Goal: Task Accomplishment & Management: Use online tool/utility

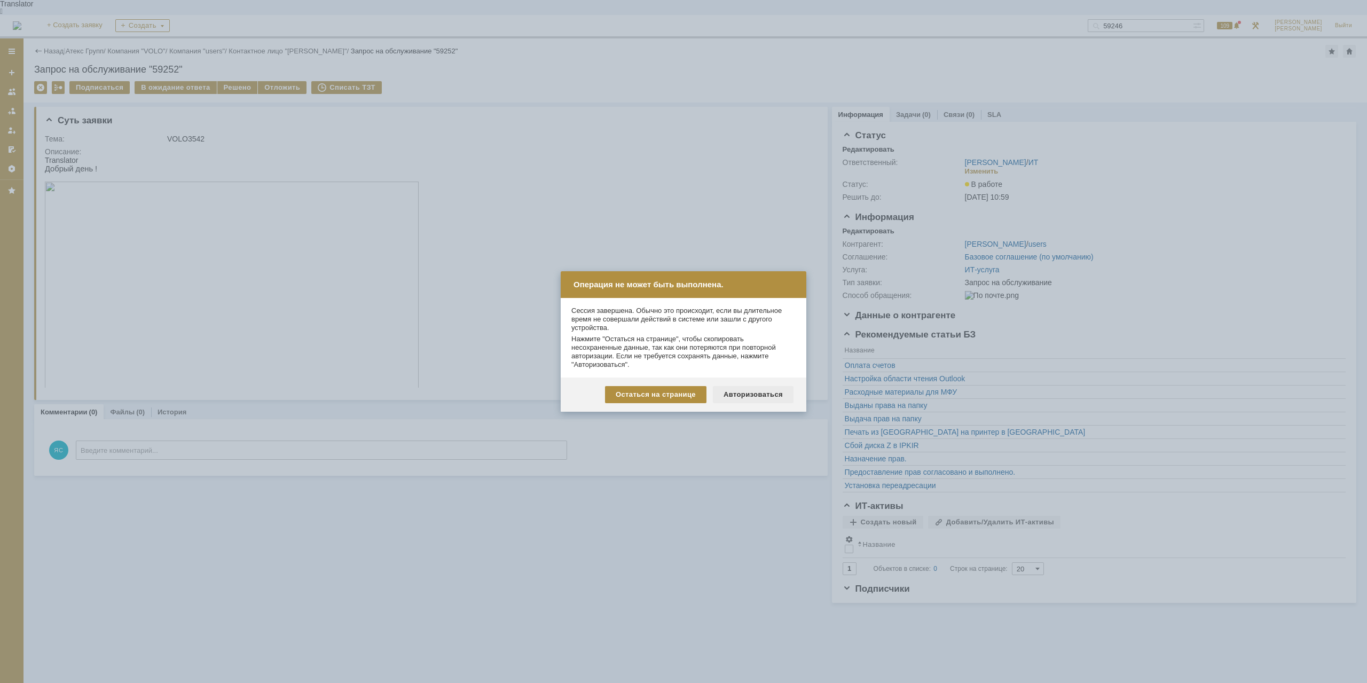
click at [759, 387] on div "Авторизоваться" at bounding box center [753, 394] width 81 height 17
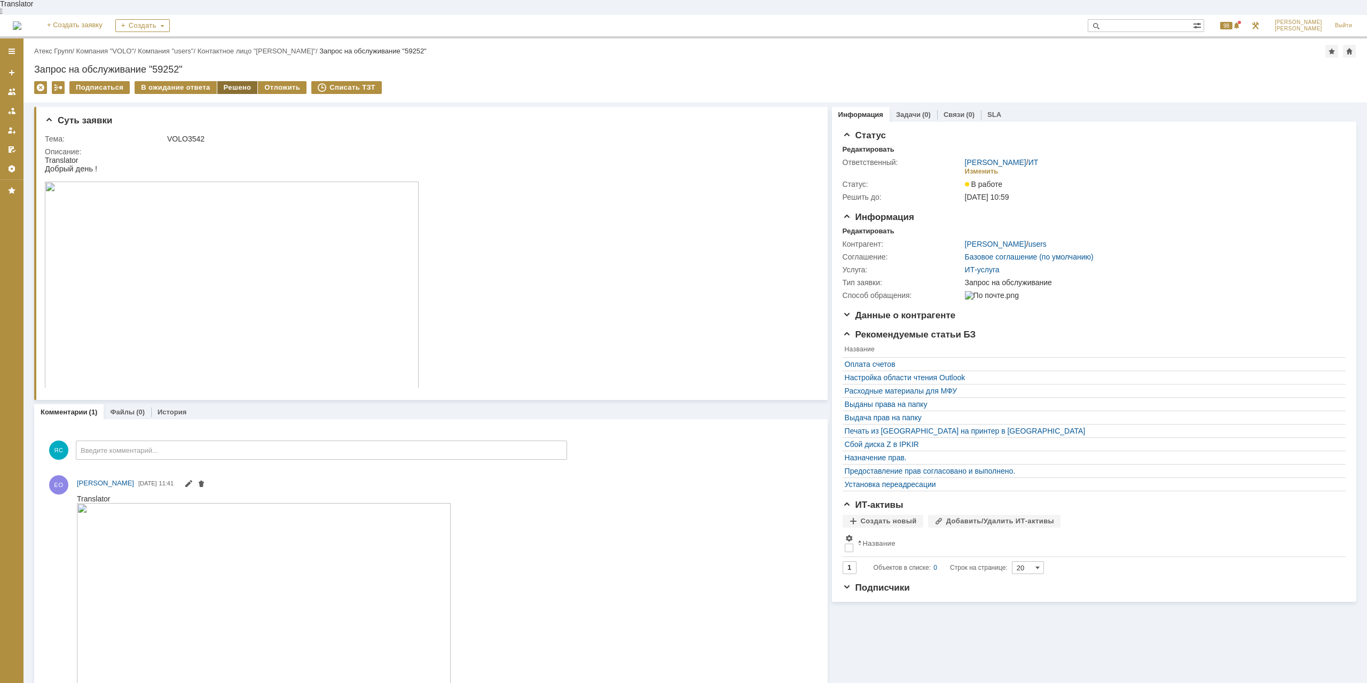
click at [224, 81] on div "Решено" at bounding box center [237, 87] width 41 height 13
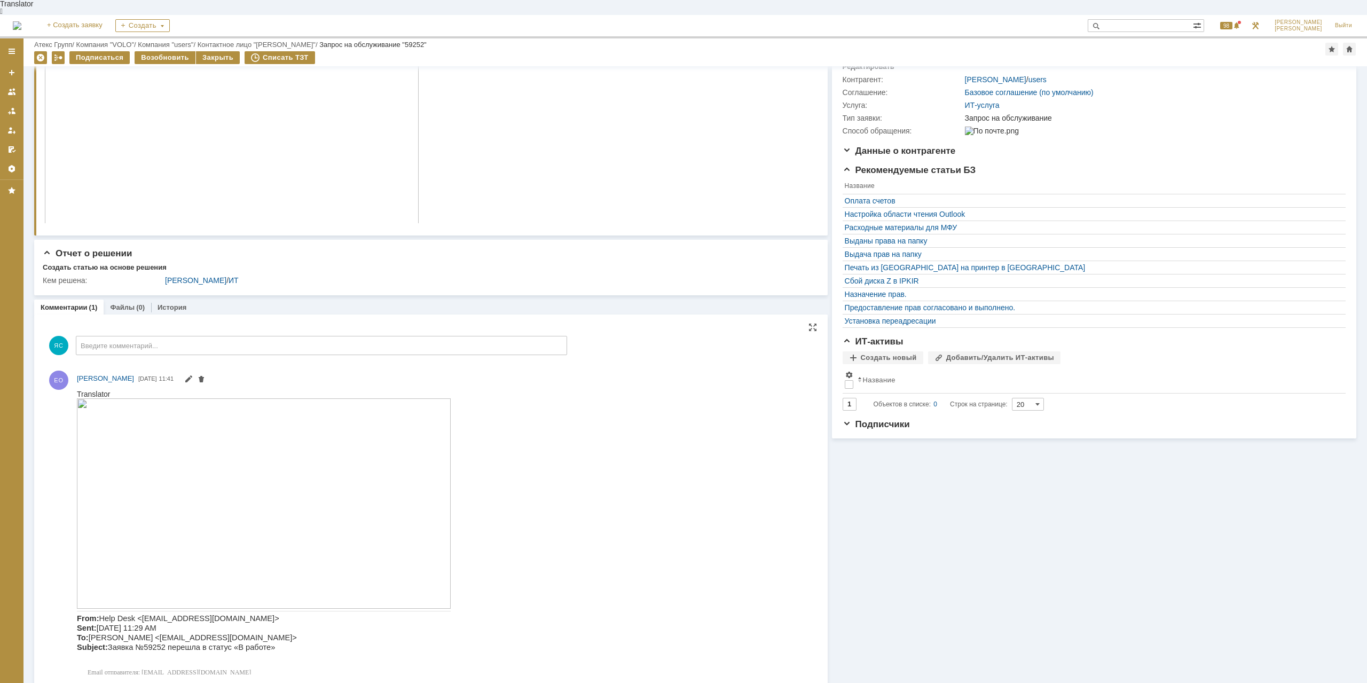
scroll to position [128, 0]
click at [323, 465] on img at bounding box center [264, 503] width 374 height 210
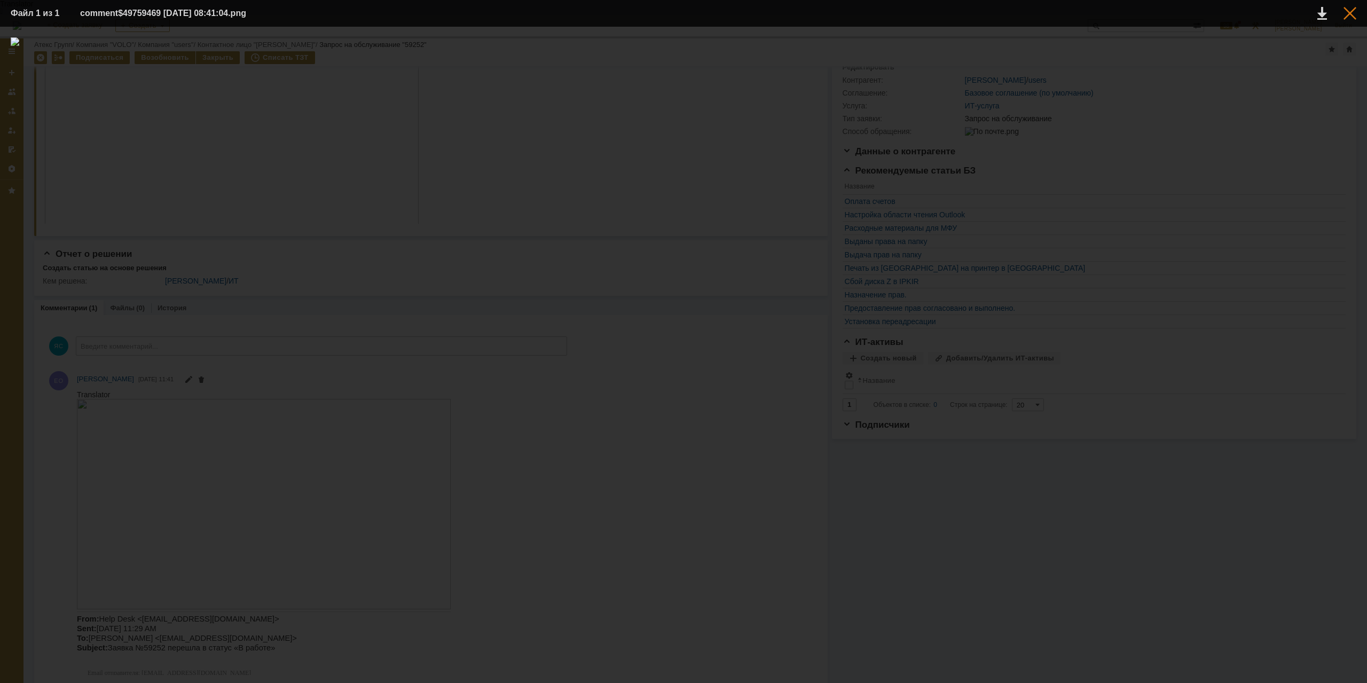
click at [1351, 12] on div at bounding box center [1350, 13] width 13 height 13
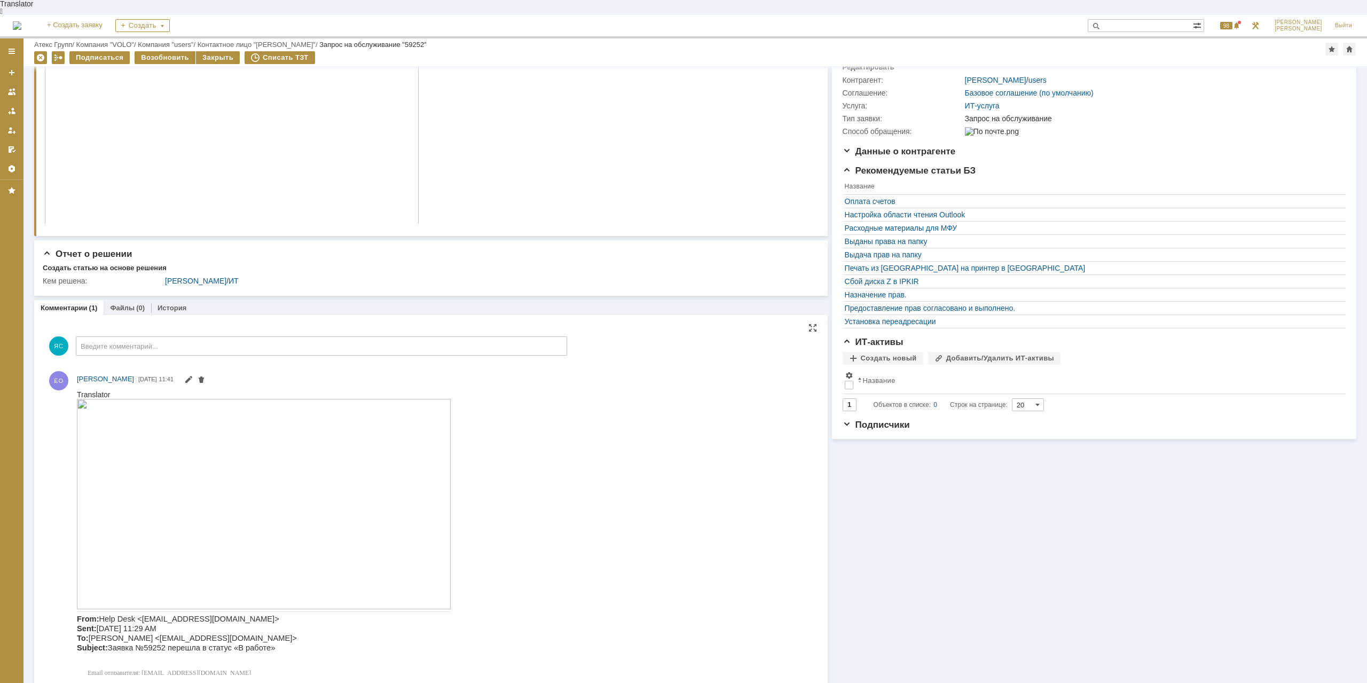
click at [307, 483] on img at bounding box center [264, 503] width 374 height 210
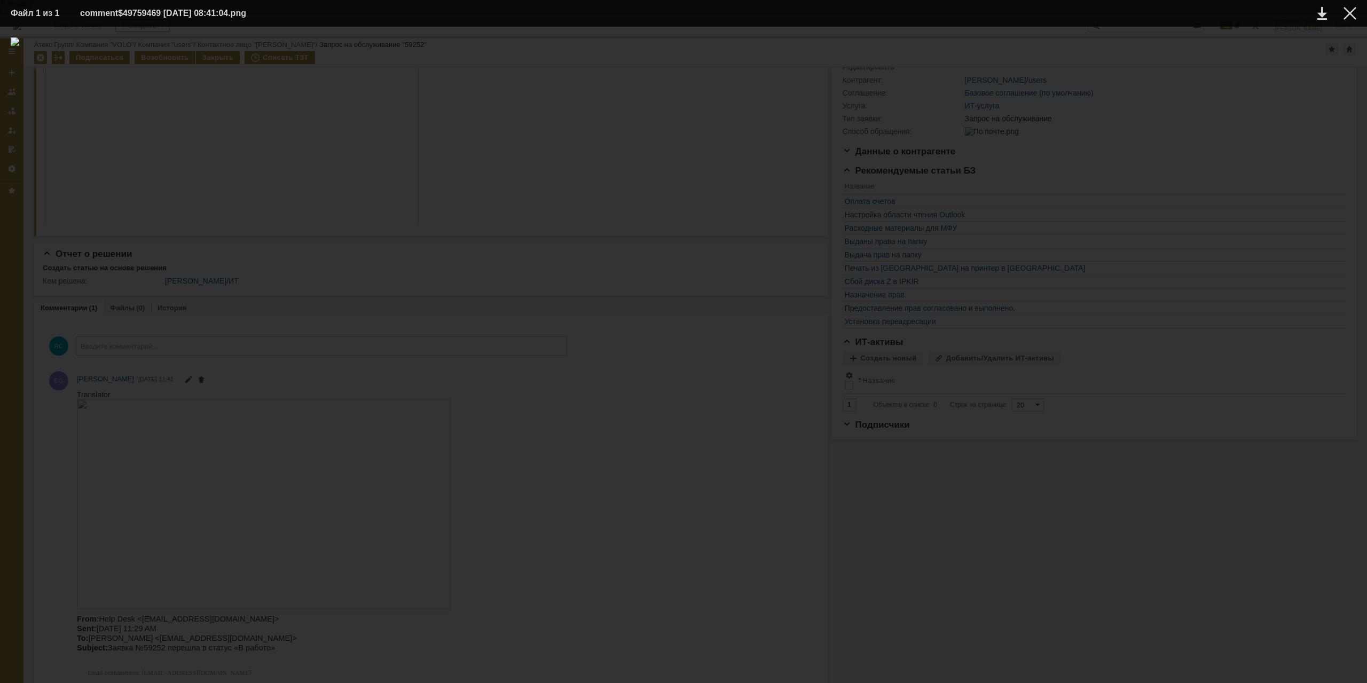
drag, startPoint x: 1353, startPoint y: 10, endPoint x: 1320, endPoint y: 22, distance: 34.8
click at [1353, 9] on div at bounding box center [1350, 13] width 13 height 13
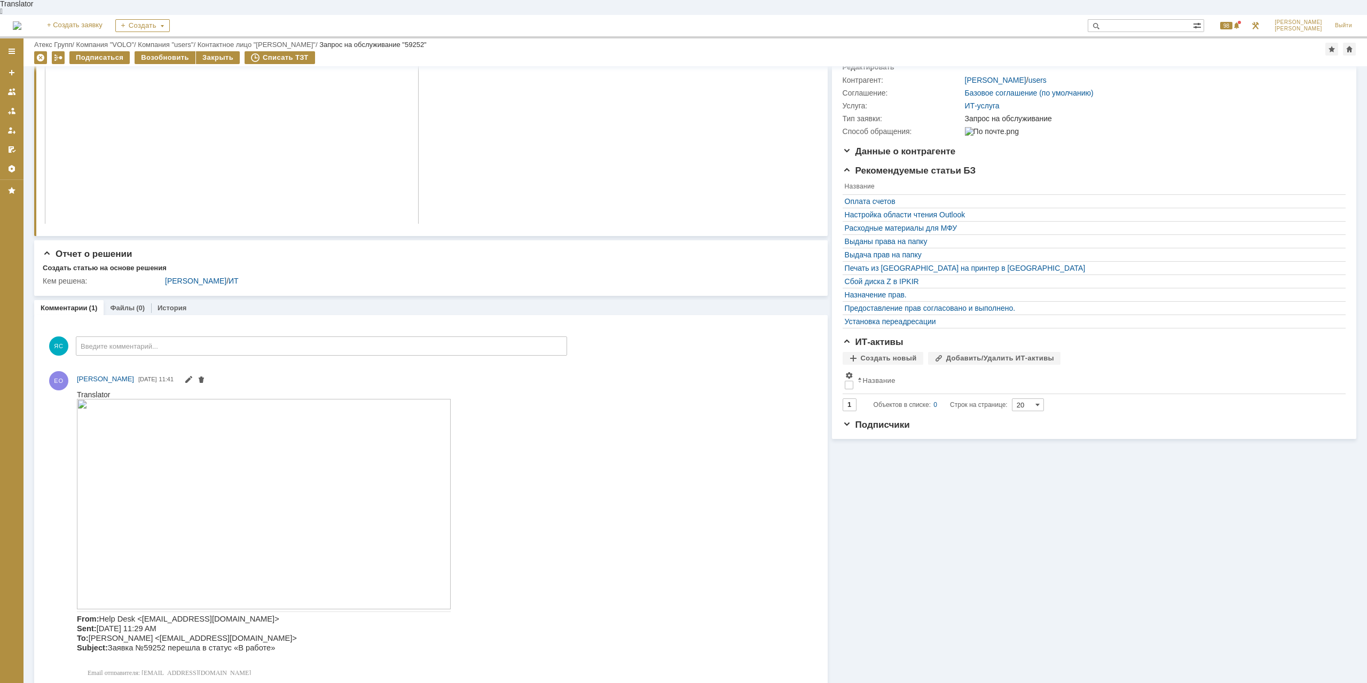
scroll to position [0, 0]
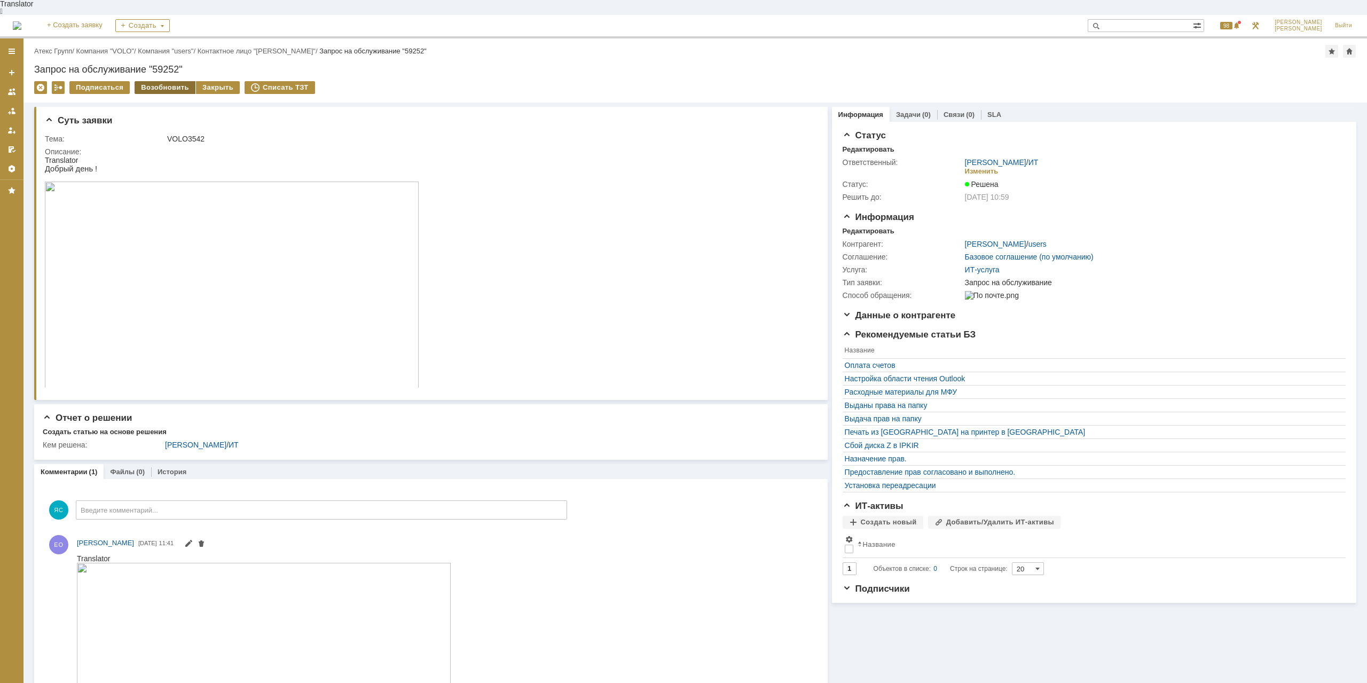
click at [175, 81] on div "Возобновить" at bounding box center [165, 87] width 61 height 13
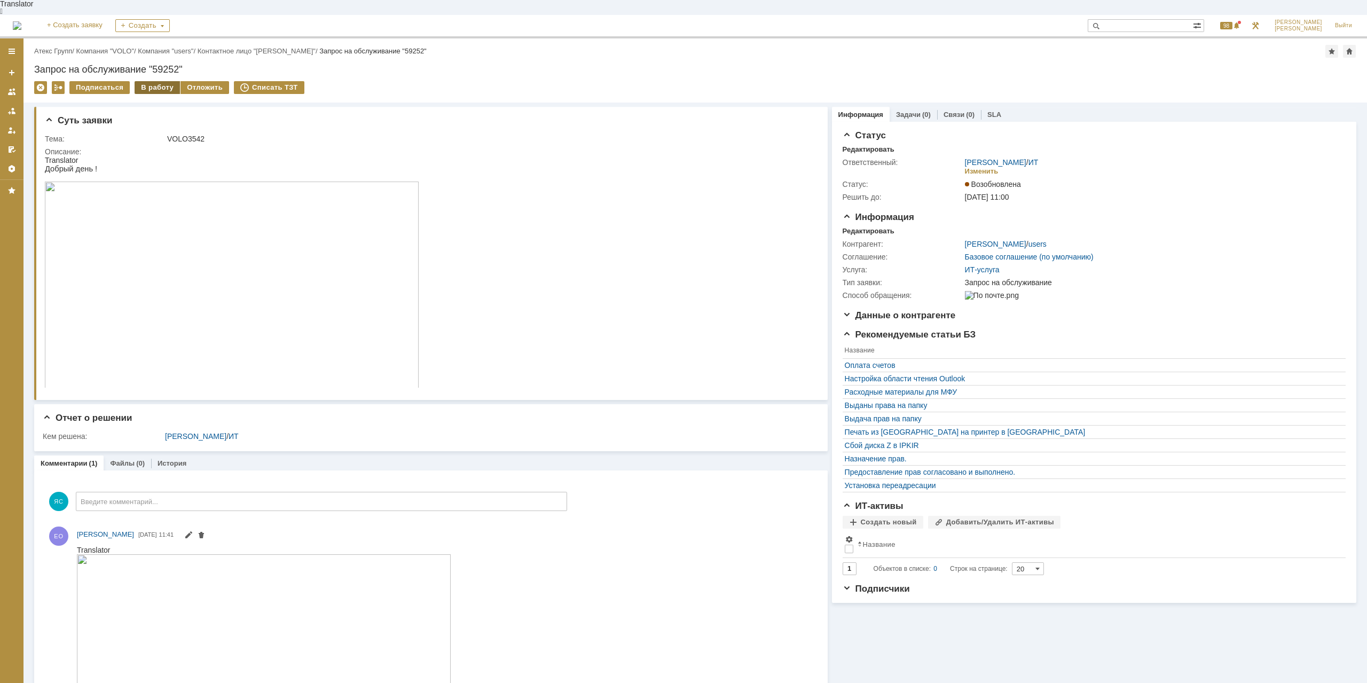
click at [153, 81] on div "В работу" at bounding box center [157, 87] width 45 height 13
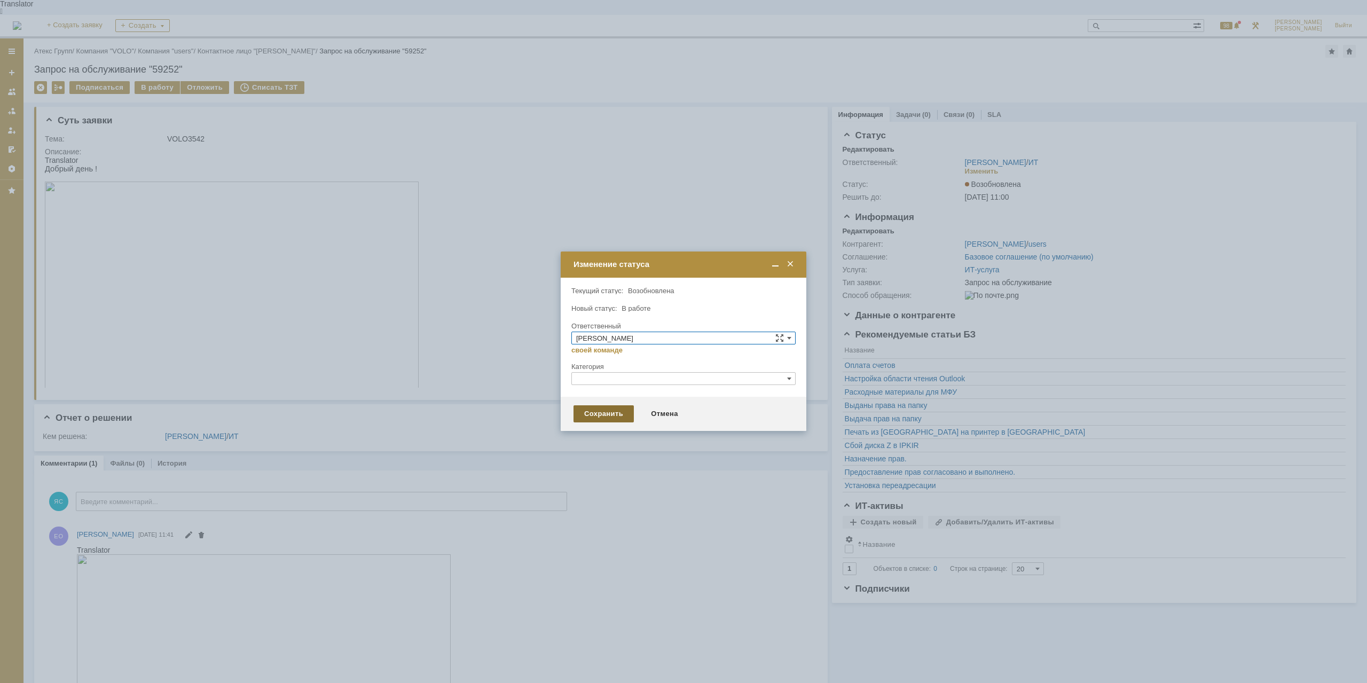
click at [599, 412] on div "Сохранить" at bounding box center [604, 413] width 60 height 17
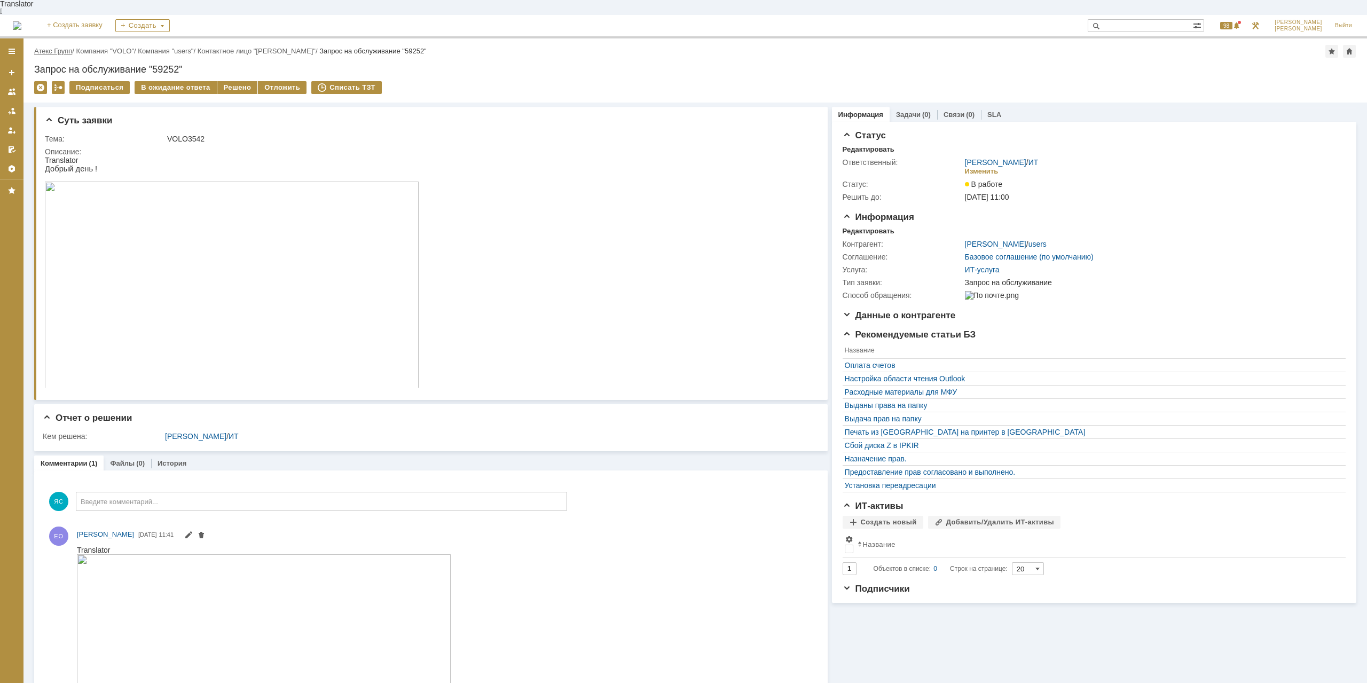
click at [52, 47] on link "Атекс Групп" at bounding box center [53, 51] width 38 height 8
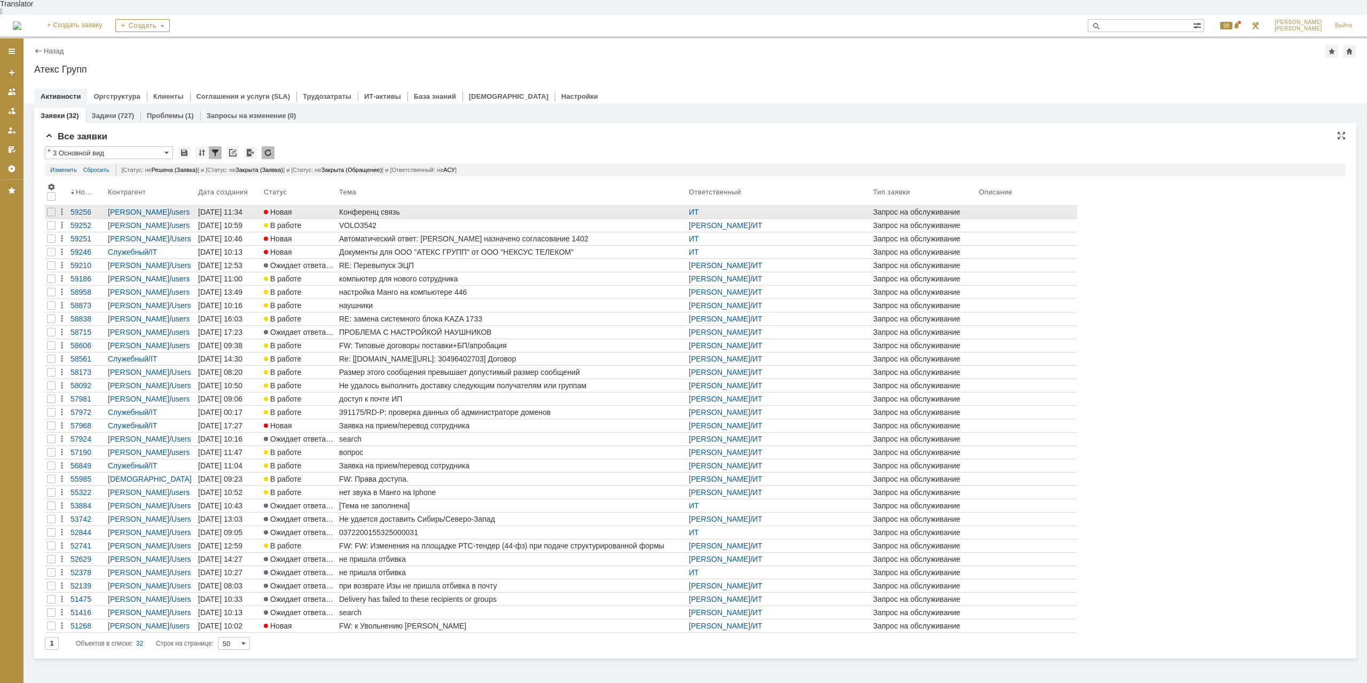
click at [388, 208] on div "Конференц связь" at bounding box center [512, 212] width 346 height 9
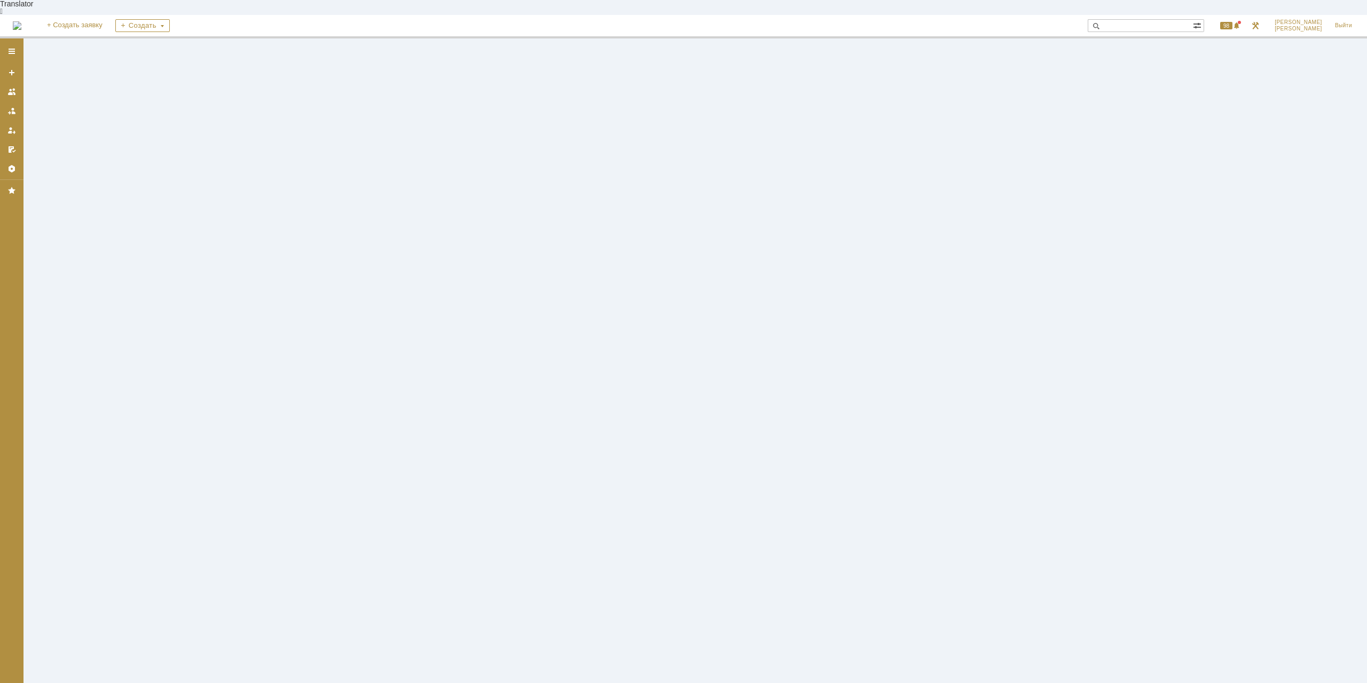
click at [387, 196] on div at bounding box center [696, 368] width 1344 height 660
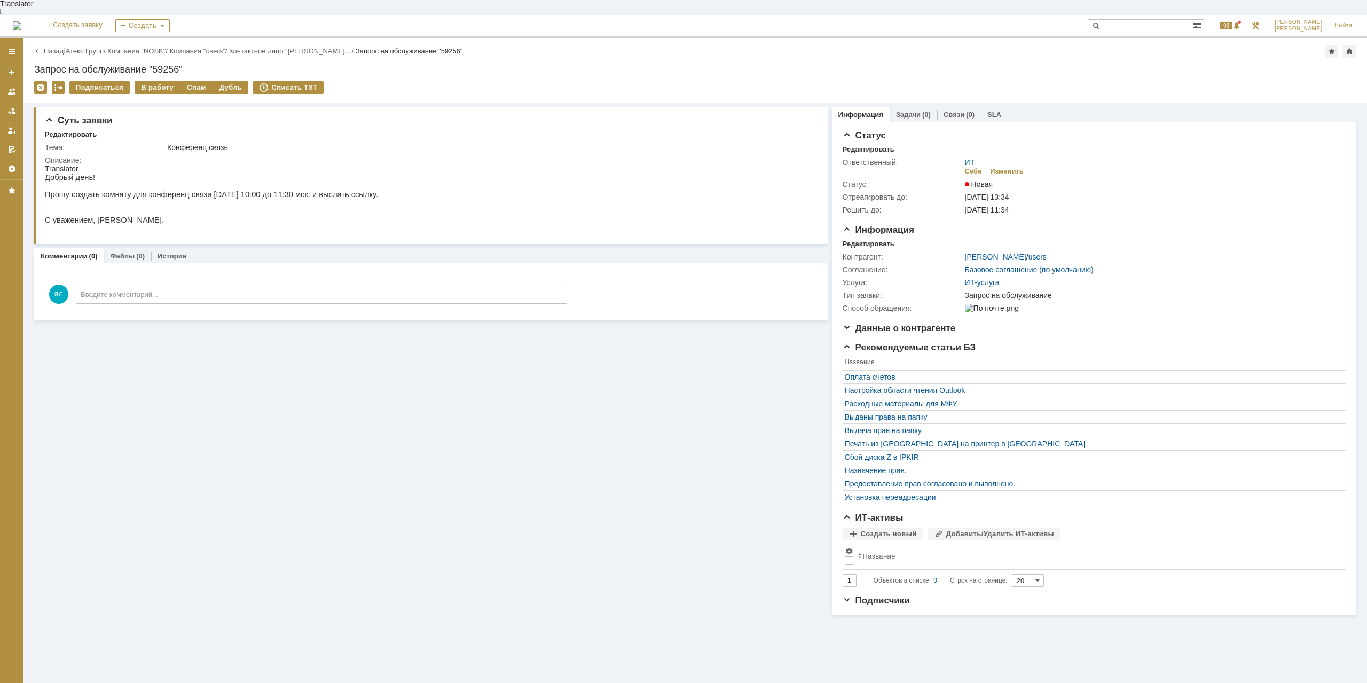
drag, startPoint x: 205, startPoint y: 198, endPoint x: 226, endPoint y: 199, distance: 22.0
click at [226, 199] on p at bounding box center [211, 203] width 333 height 9
drag, startPoint x: 232, startPoint y: 194, endPoint x: 258, endPoint y: 194, distance: 25.6
click at [233, 199] on p at bounding box center [211, 203] width 333 height 9
click at [151, 81] on div "В работу" at bounding box center [157, 87] width 45 height 13
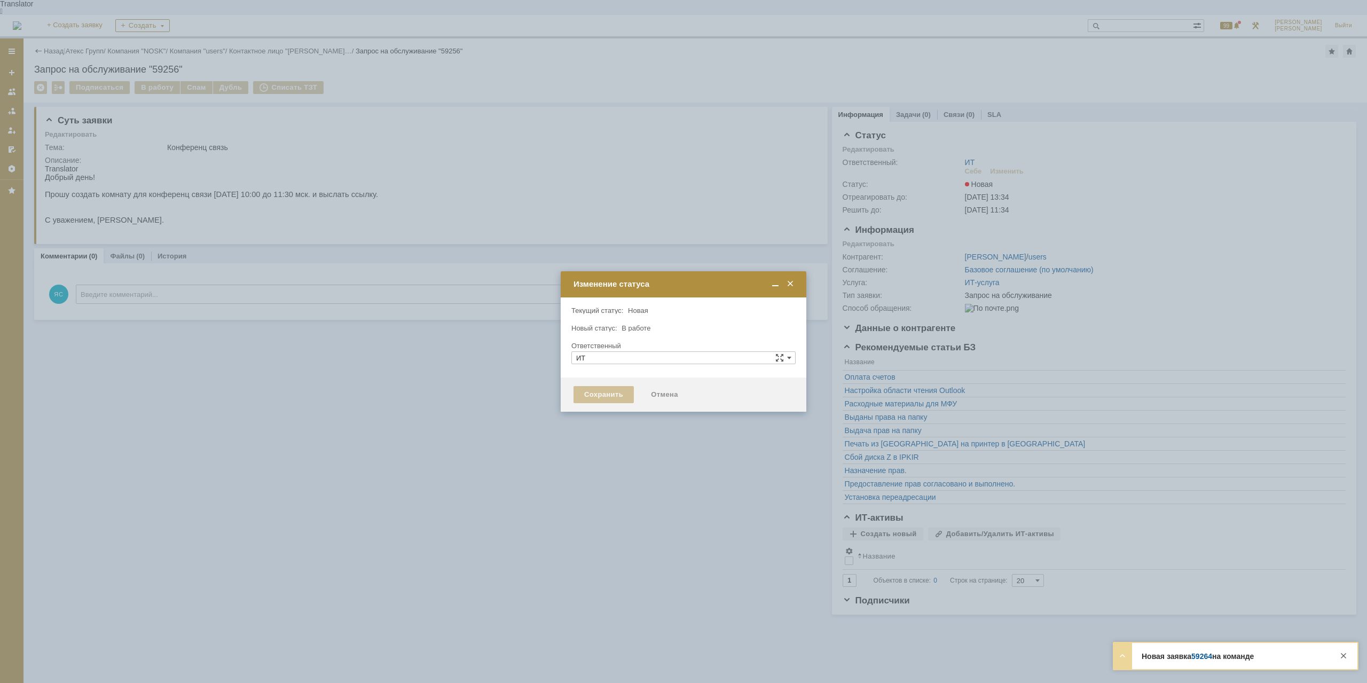
type input "[PERSON_NAME]"
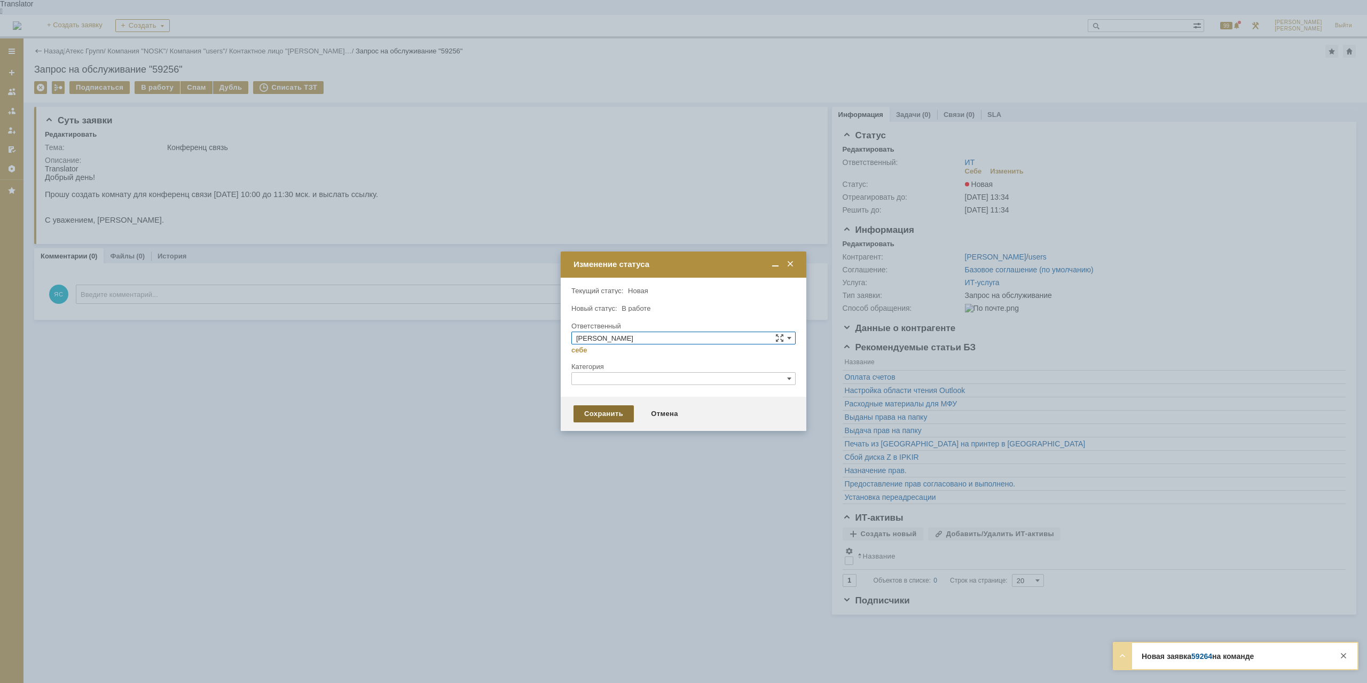
click at [592, 414] on div "Сохранить" at bounding box center [604, 413] width 60 height 17
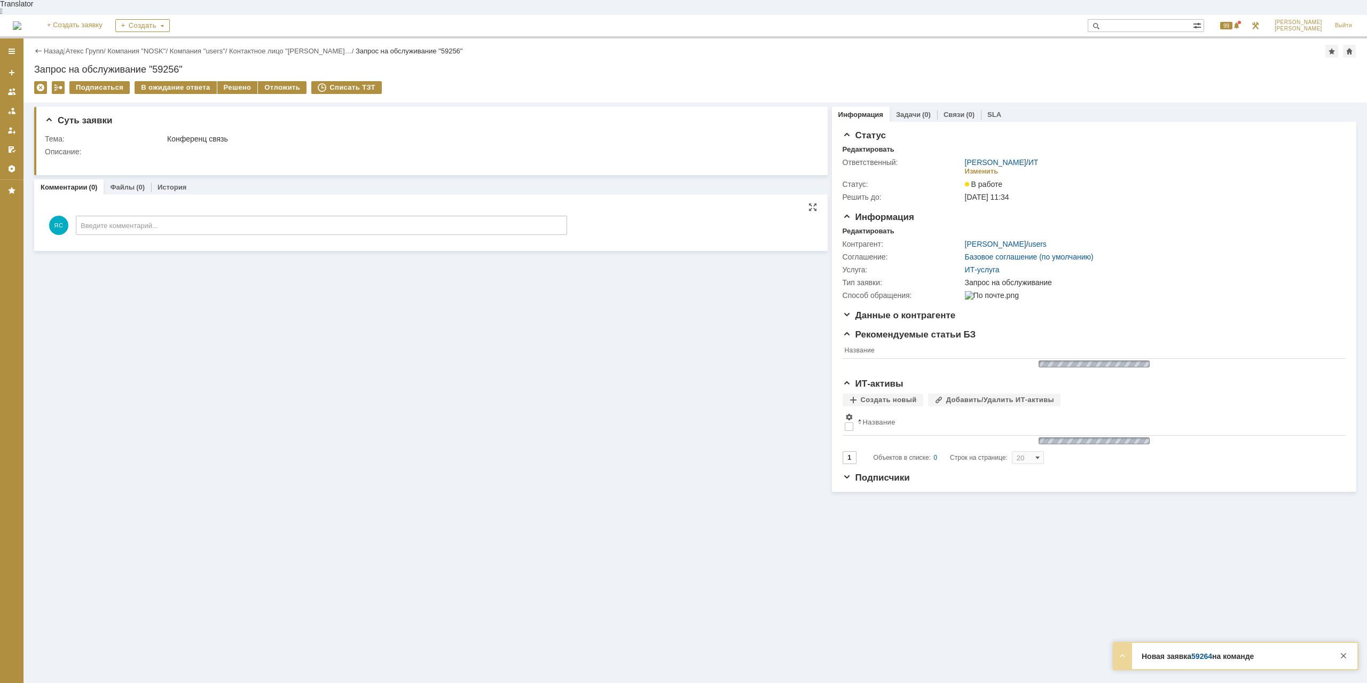
click at [248, 194] on div "Комментарии Добавить комментарий ЯС Введите комментарий... 1 Всего комментариев…" at bounding box center [431, 222] width 794 height 57
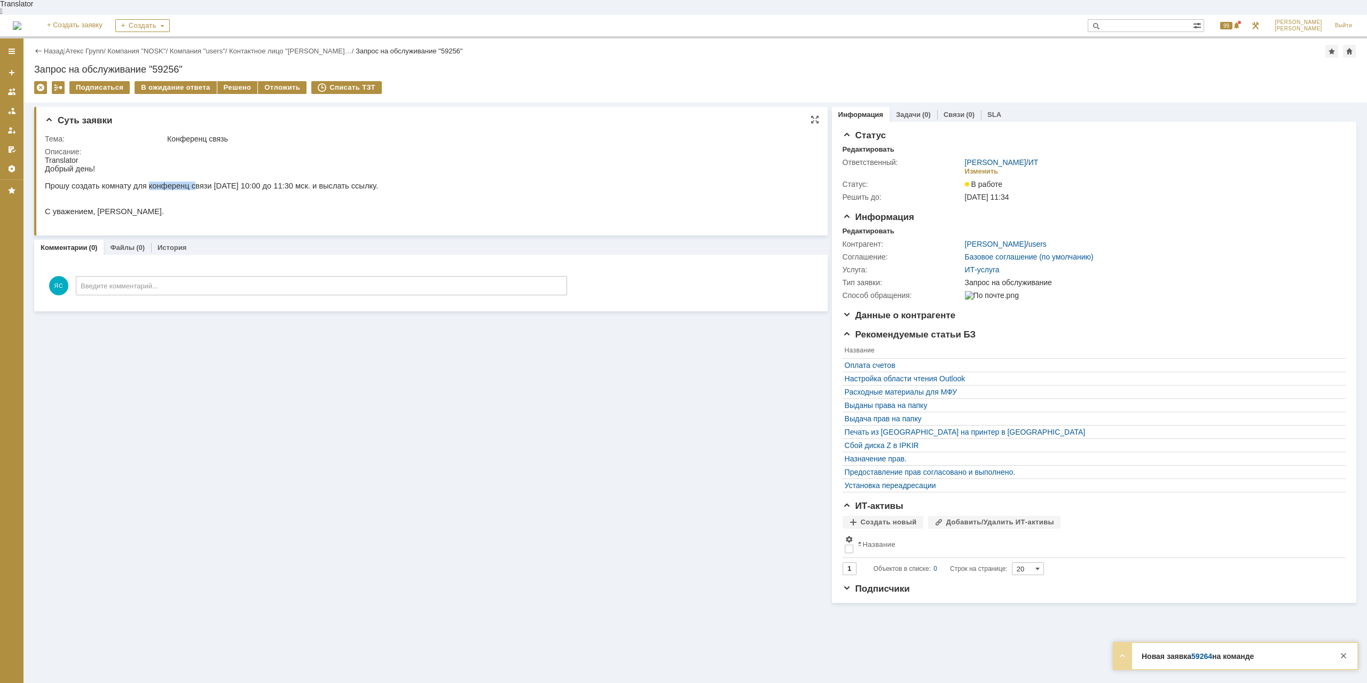
drag, startPoint x: 141, startPoint y: 179, endPoint x: 182, endPoint y: 179, distance: 41.1
click at [182, 182] on p "Прошу создать комнату для конференц связи 29.09.2025 с 10:00 до 11:30 мск. и вы…" at bounding box center [211, 186] width 333 height 9
click at [183, 182] on p "Прошу создать комнату для конференц связи 29.09.2025 с 10:00 до 11:30 мск. и вы…" at bounding box center [211, 186] width 333 height 9
click at [231, 81] on div "Решено" at bounding box center [237, 87] width 41 height 13
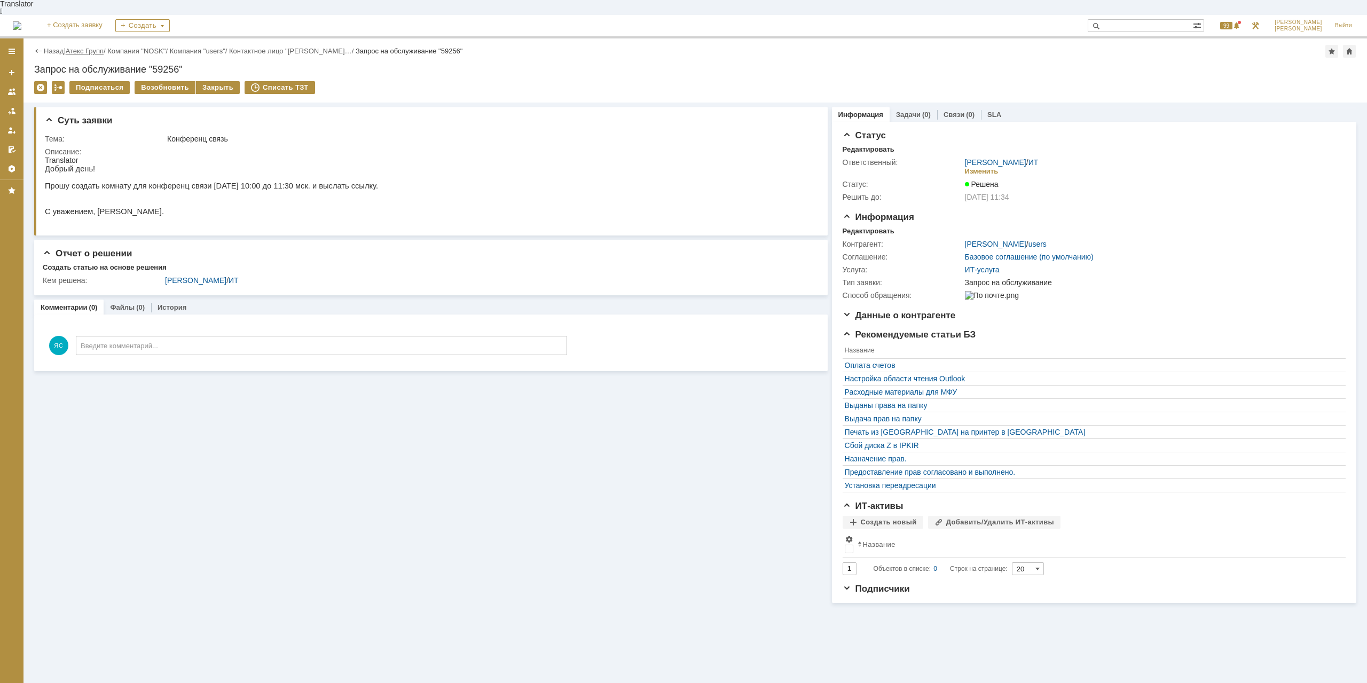
click at [77, 47] on link "Атекс Групп" at bounding box center [85, 51] width 38 height 8
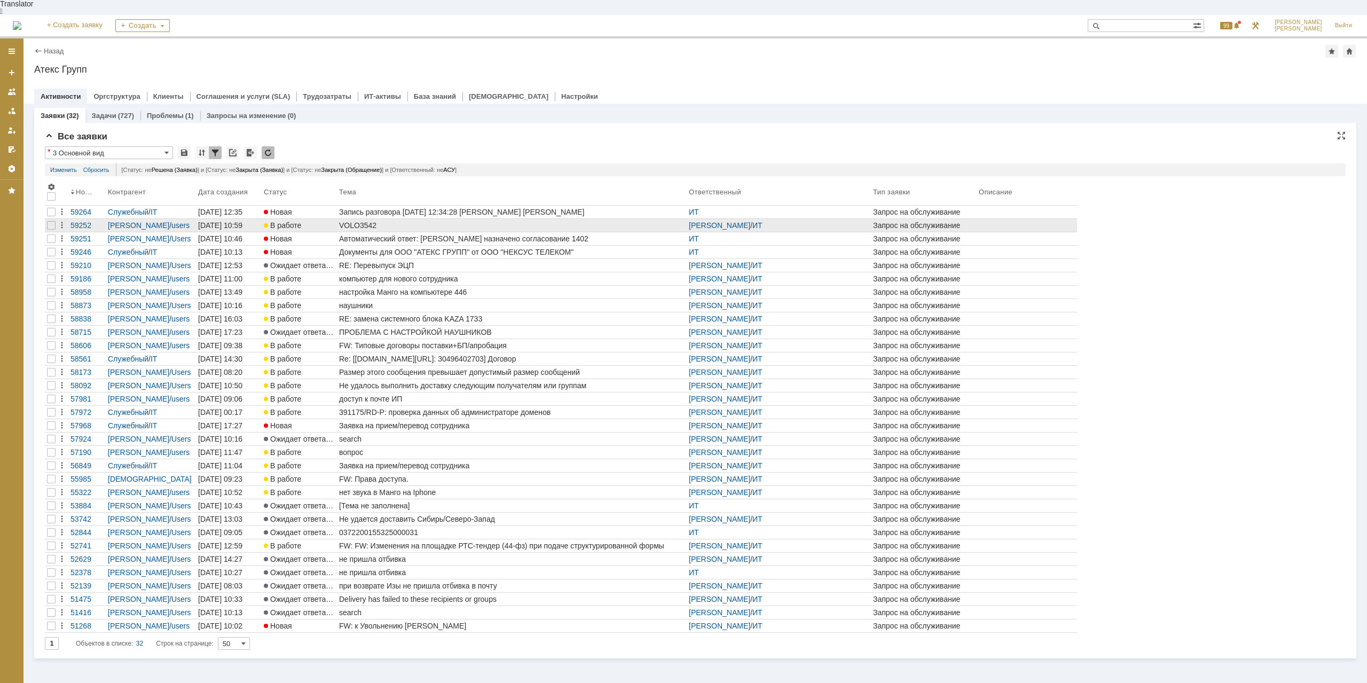
click at [361, 221] on div "VOLO3542" at bounding box center [512, 225] width 346 height 9
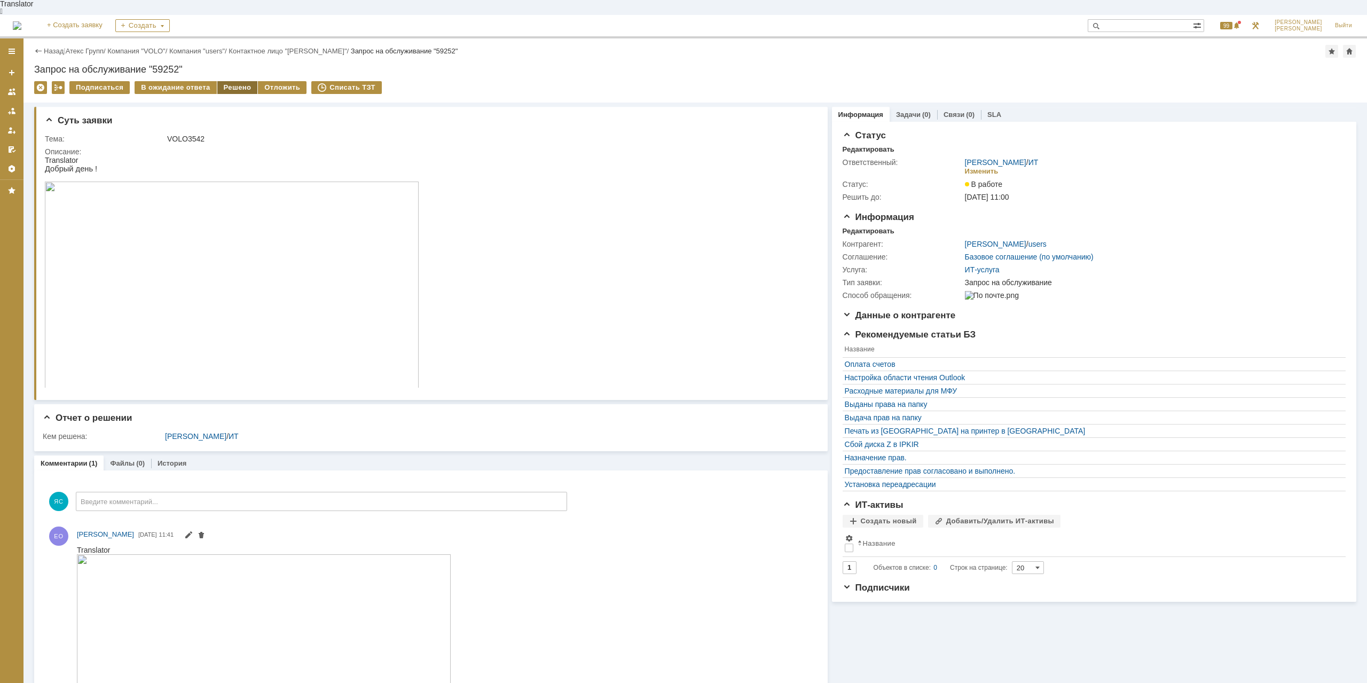
click at [238, 81] on div "Решено" at bounding box center [237, 87] width 41 height 13
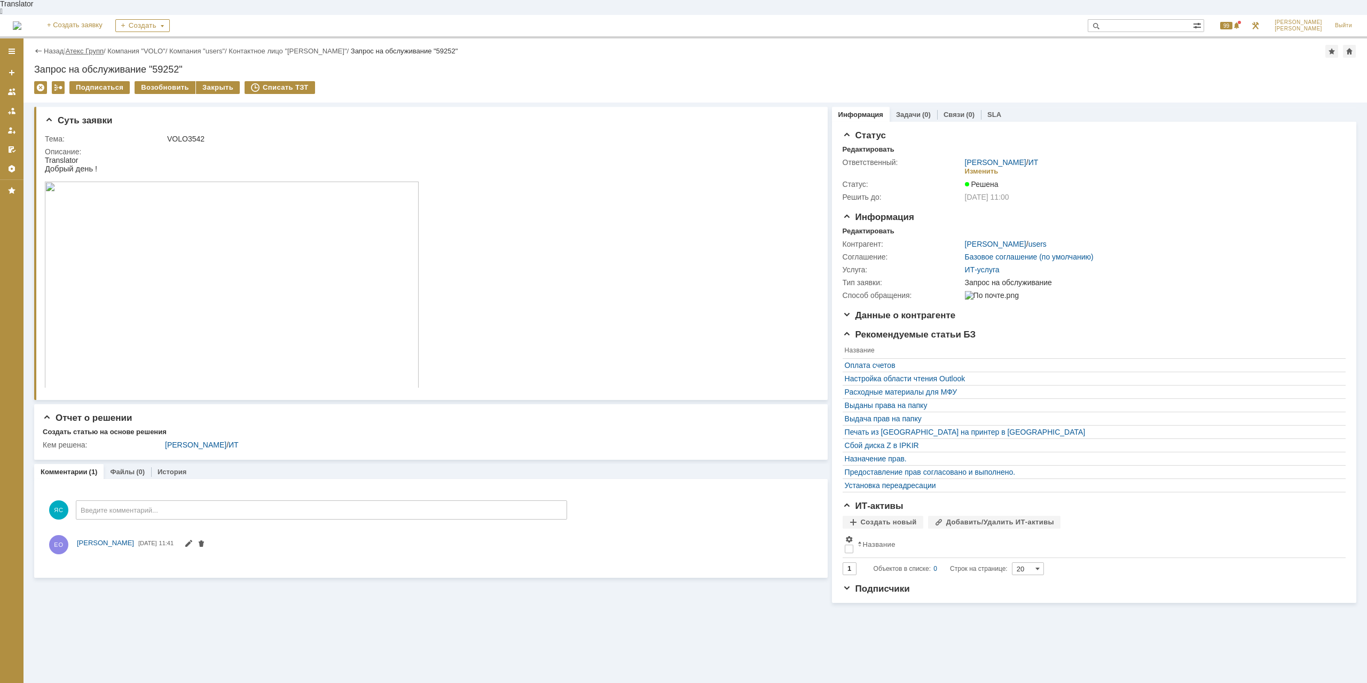
click at [92, 47] on link "Атекс Групп" at bounding box center [85, 51] width 38 height 8
